Goal: Navigation & Orientation: Find specific page/section

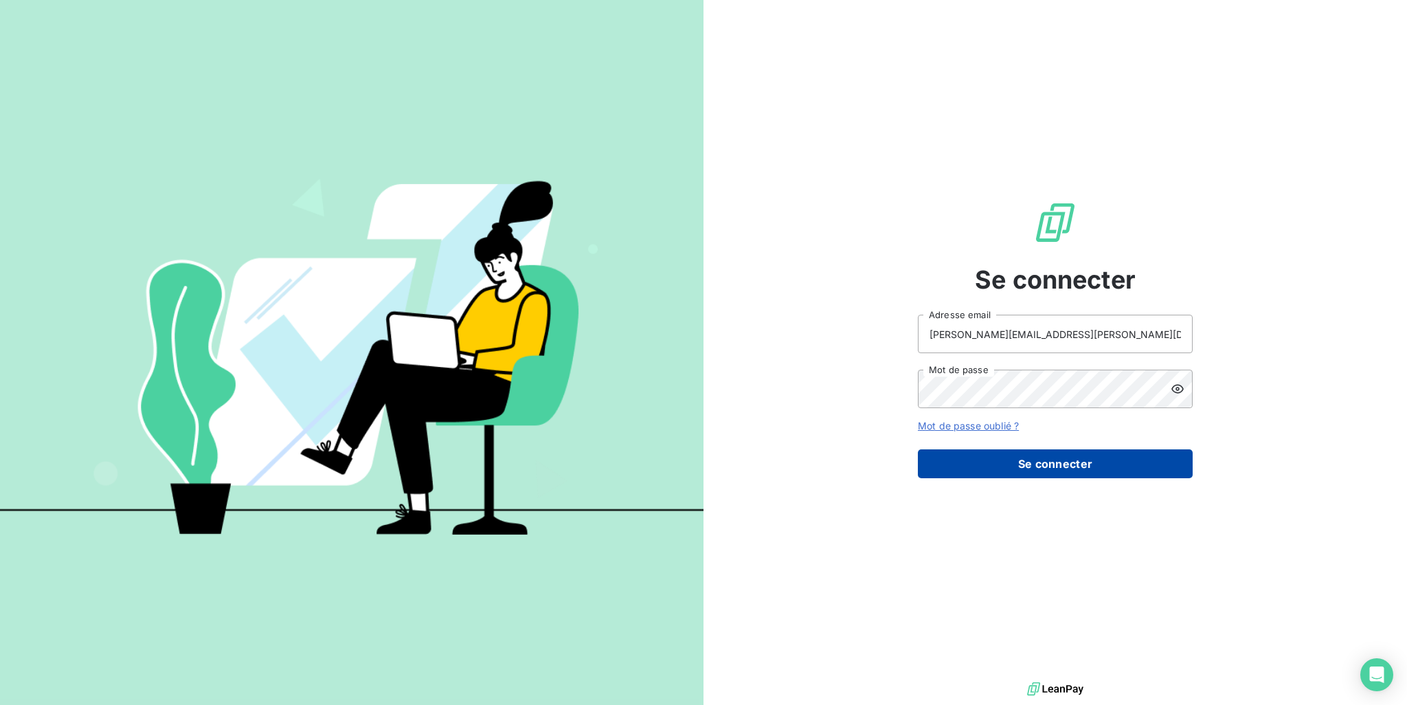
click at [979, 468] on button "Se connecter" at bounding box center [1055, 463] width 275 height 29
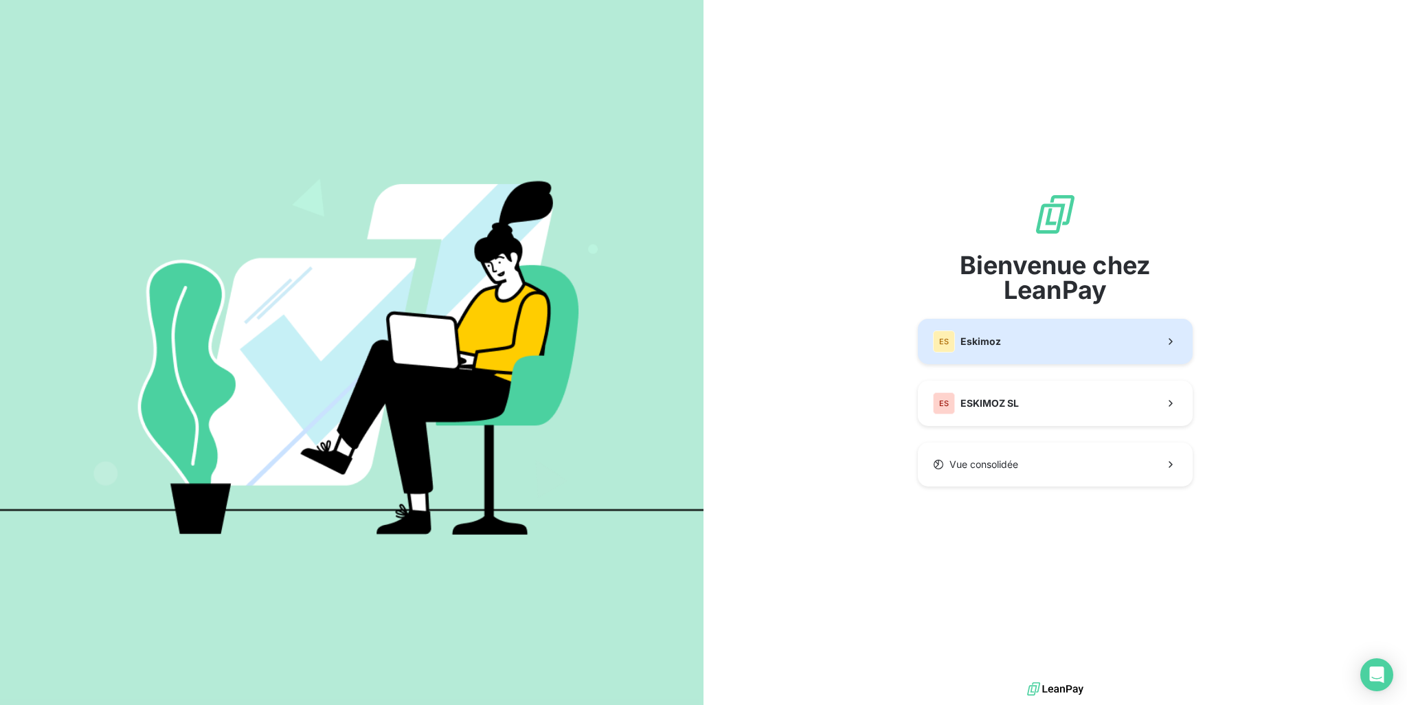
click at [1010, 348] on button "ES Eskimoz" at bounding box center [1055, 341] width 275 height 45
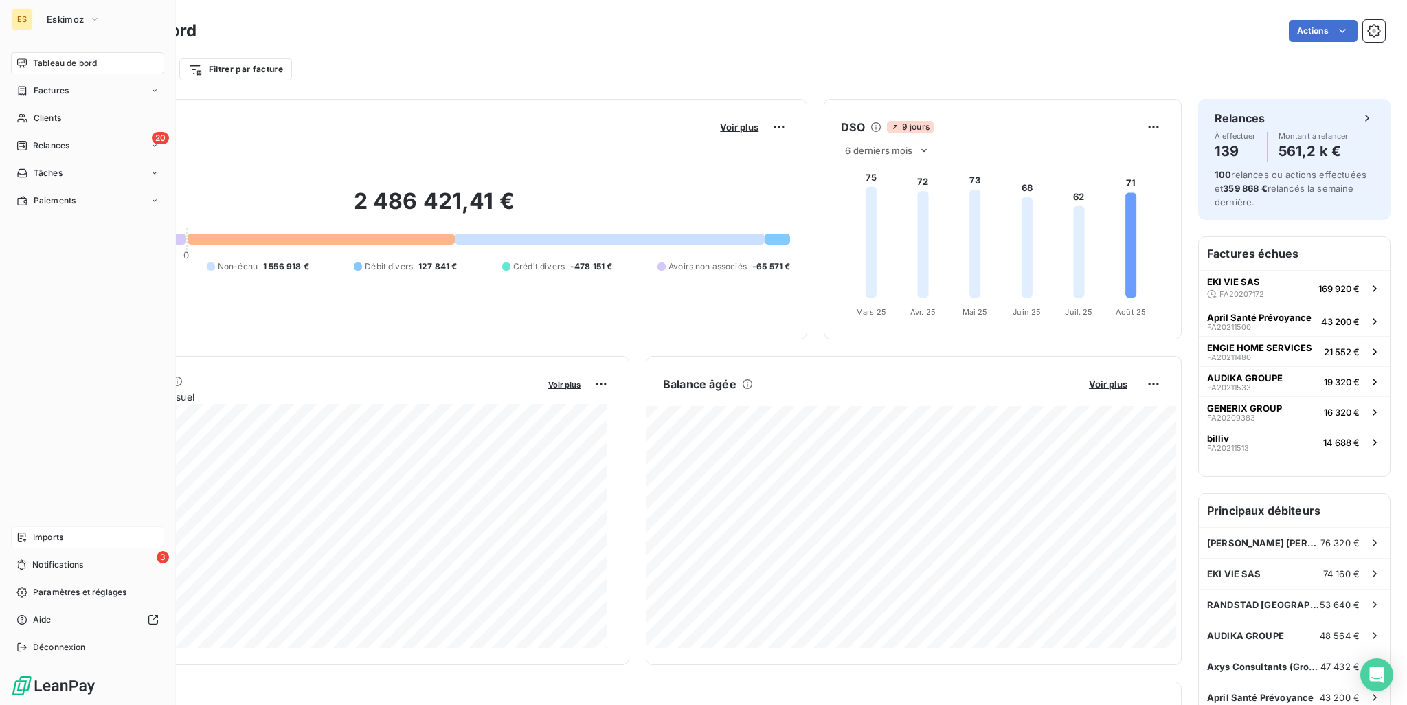
click at [37, 537] on span "Imports" at bounding box center [48, 537] width 30 height 12
